Goal: Task Accomplishment & Management: Use online tool/utility

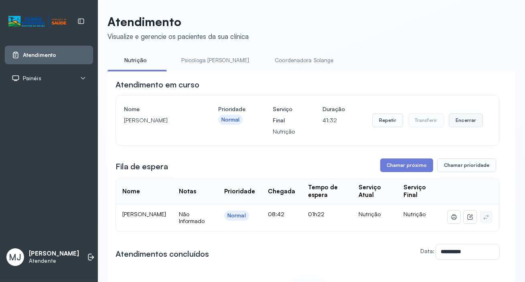
click at [457, 123] on button "Encerrar" at bounding box center [466, 121] width 34 height 14
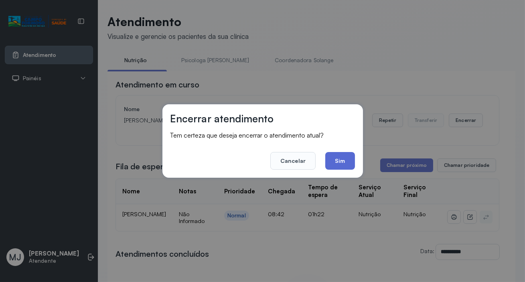
click at [345, 161] on button "Sim" at bounding box center [339, 161] width 29 height 18
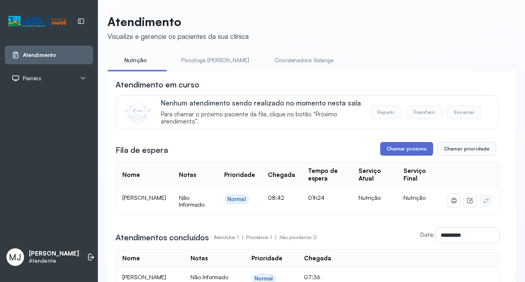
click at [389, 149] on button "Chamar próximo" at bounding box center [406, 149] width 53 height 14
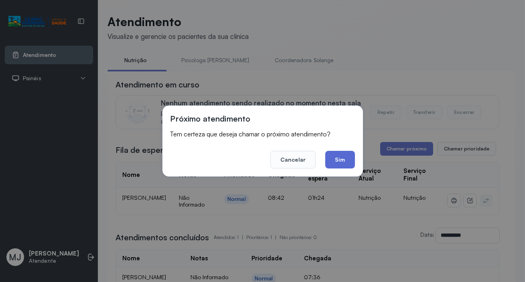
click at [333, 161] on button "Sim" at bounding box center [339, 160] width 29 height 18
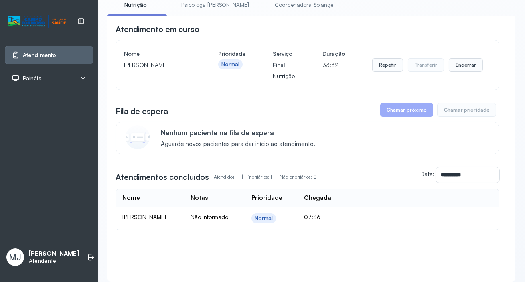
scroll to position [73, 0]
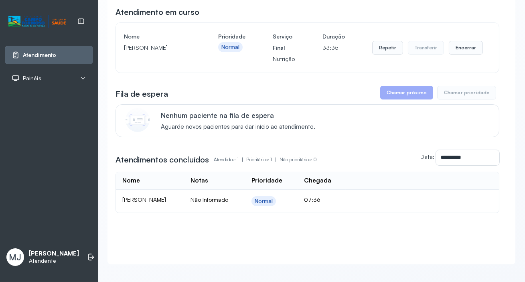
drag, startPoint x: 124, startPoint y: 48, endPoint x: 182, endPoint y: 48, distance: 57.8
click at [184, 48] on p "[PERSON_NAME]" at bounding box center [157, 47] width 67 height 11
drag, startPoint x: 170, startPoint y: 49, endPoint x: 181, endPoint y: 42, distance: 13.1
click at [181, 42] on h4 "Nome" at bounding box center [157, 36] width 67 height 11
click at [187, 49] on p "[PERSON_NAME]" at bounding box center [157, 47] width 67 height 11
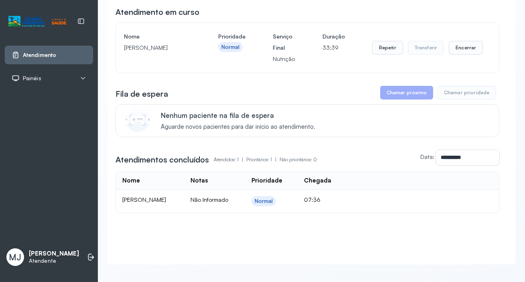
click at [186, 49] on p "[PERSON_NAME]" at bounding box center [157, 47] width 67 height 11
drag, startPoint x: 185, startPoint y: 49, endPoint x: 127, endPoint y: 52, distance: 58.3
click at [124, 52] on p "[PERSON_NAME]" at bounding box center [157, 47] width 67 height 11
copy p "[PERSON_NAME]"
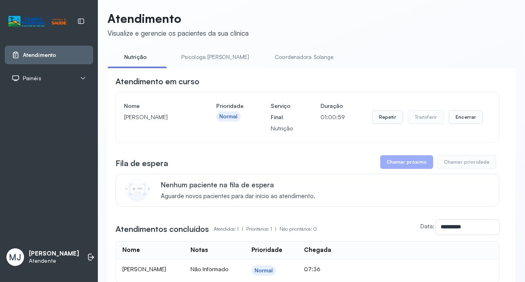
scroll to position [0, 0]
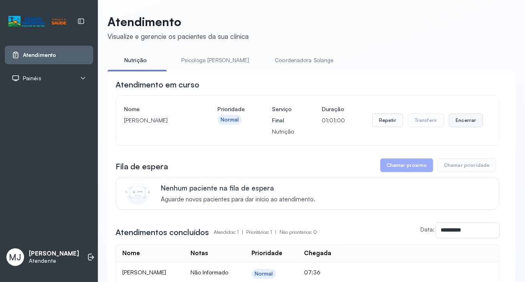
click at [455, 124] on button "Encerrar" at bounding box center [466, 121] width 34 height 14
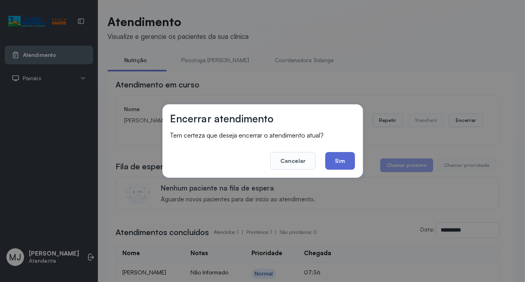
drag, startPoint x: 341, startPoint y: 159, endPoint x: 142, endPoint y: 41, distance: 232.1
click at [341, 157] on button "Sim" at bounding box center [339, 161] width 29 height 18
